Goal: Task Accomplishment & Management: Manage account settings

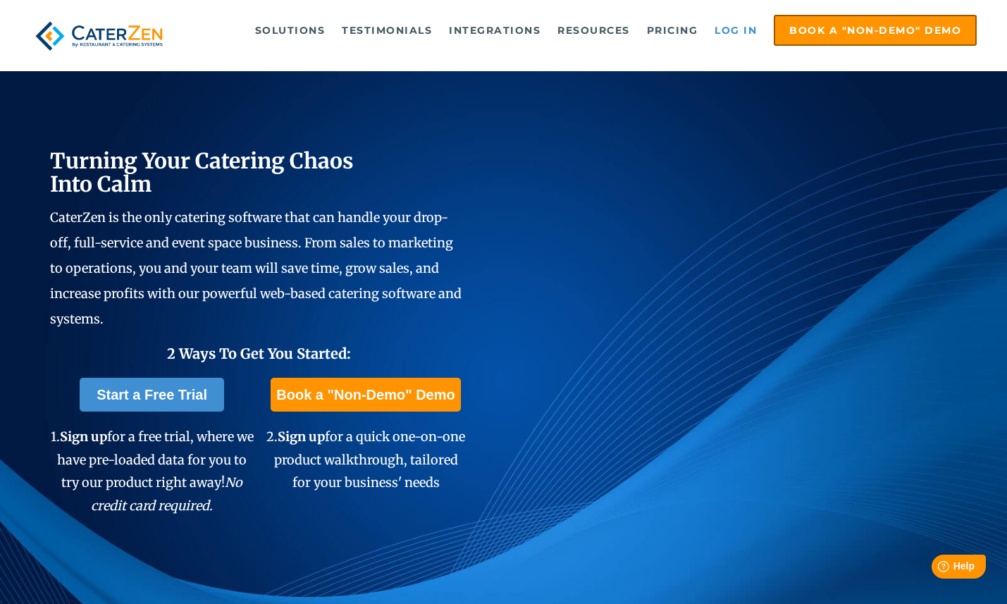
click at [751, 18] on link "Log in" at bounding box center [735, 30] width 56 height 28
click at [726, 20] on link "Log in" at bounding box center [735, 30] width 56 height 28
click at [717, 20] on link "Log in" at bounding box center [735, 30] width 56 height 28
